Goal: Use online tool/utility: Utilize a website feature to perform a specific function

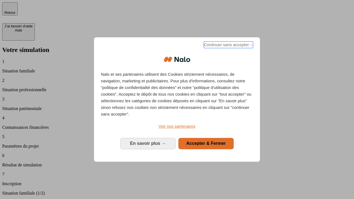
click at [228, 46] on span "Continuer sans accepter →" at bounding box center [228, 45] width 49 height 7
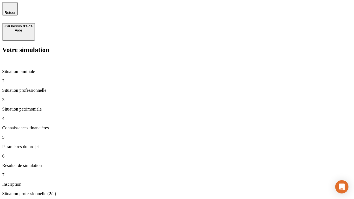
type input "30 000"
type input "1 000"
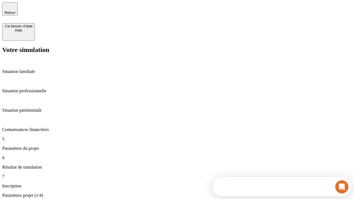
type input "65"
type input "5 000"
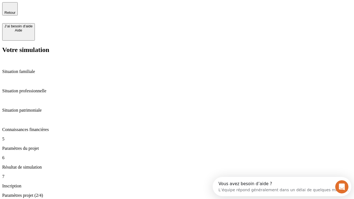
type input "640"
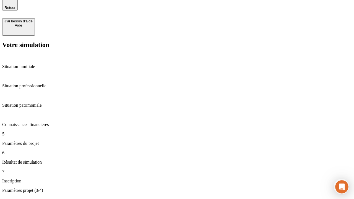
scroll to position [11, 0]
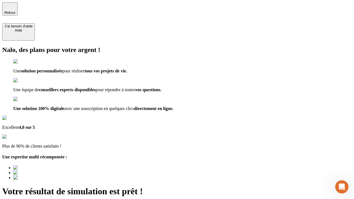
type input "[EMAIL_ADDRESS][DOMAIN_NAME]"
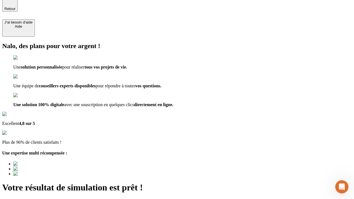
scroll to position [0, 0]
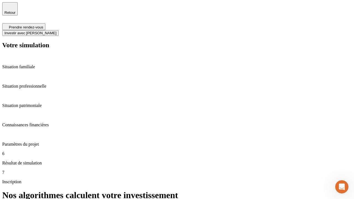
scroll to position [2, 0]
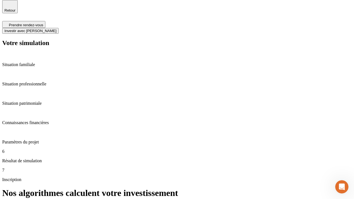
click at [56, 29] on span "Investir avec [PERSON_NAME]" at bounding box center [30, 31] width 52 height 4
